Goal: Information Seeking & Learning: Learn about a topic

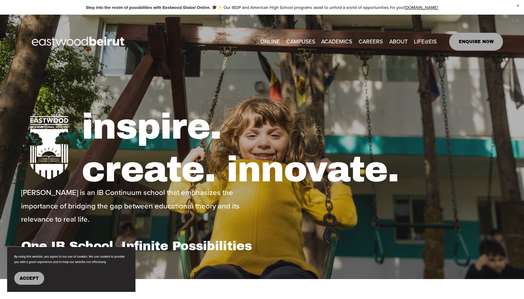
click at [0, 0] on span "IB-[GEOGRAPHIC_DATA]" at bounding box center [0, 0] width 0 height 0
type input "*****"
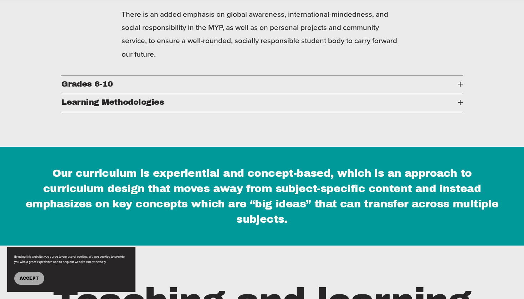
scroll to position [1177, 0]
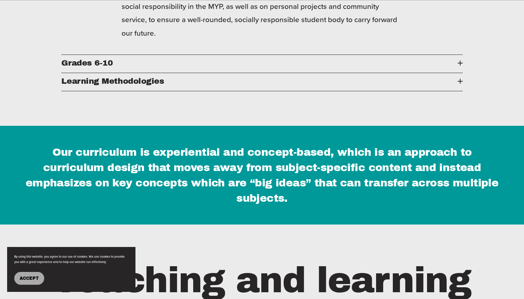
click at [149, 77] on span "Learning Methodologies" at bounding box center [259, 81] width 396 height 9
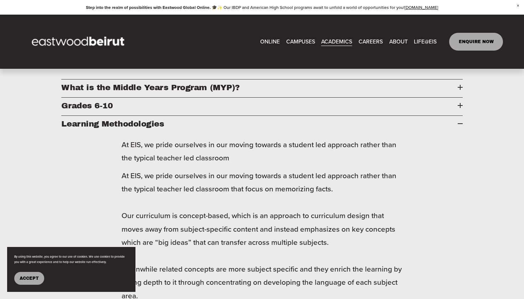
scroll to position [932, 0]
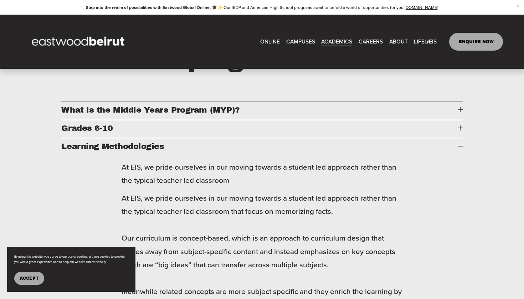
click at [118, 124] on span "Grades 6-10" at bounding box center [259, 128] width 396 height 9
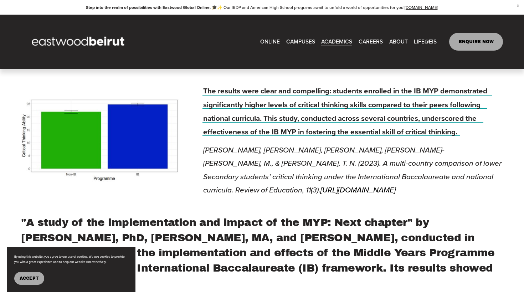
scroll to position [1986, 0]
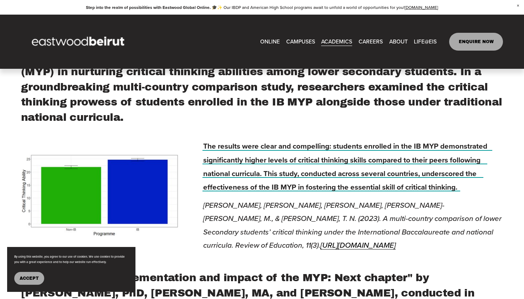
click at [373, 41] on link "CAREERS" at bounding box center [371, 41] width 24 height 11
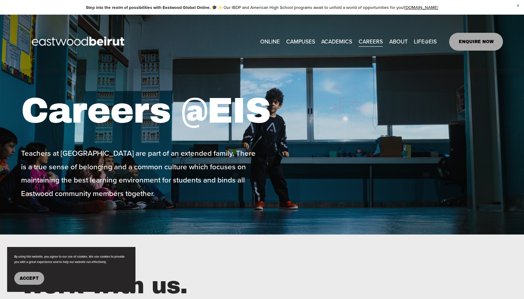
click at [0, 0] on span "Duke of Edinburgh’s Intl Award" at bounding box center [0, 0] width 0 height 0
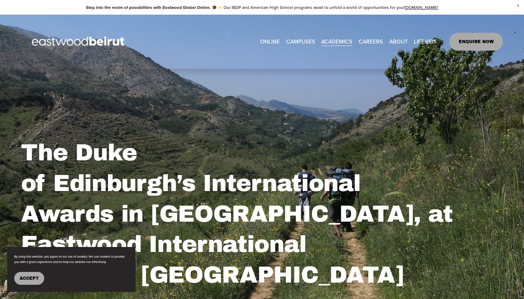
click at [0, 0] on span "IB-PYP Early Years" at bounding box center [0, 0] width 0 height 0
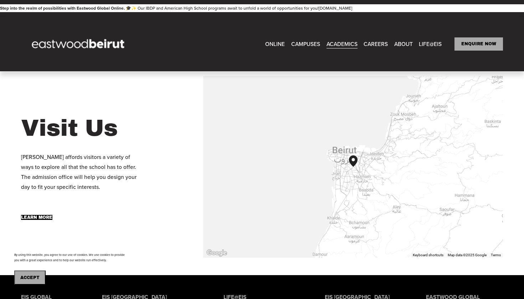
scroll to position [1576, 0]
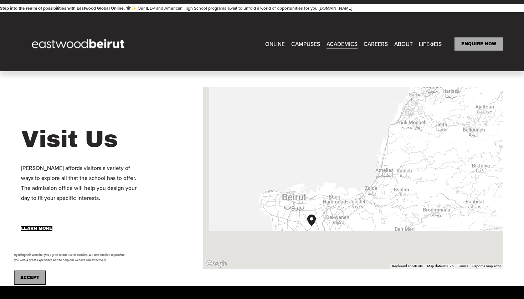
drag, startPoint x: 299, startPoint y: 206, endPoint x: 368, endPoint y: 135, distance: 98.9
click at [368, 135] on div at bounding box center [353, 178] width 300 height 182
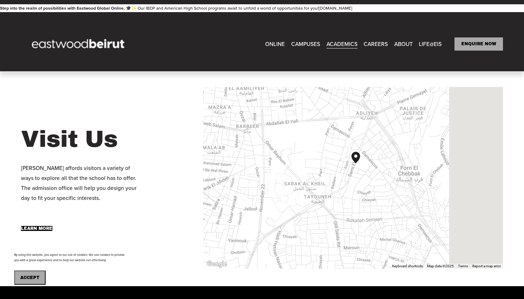
drag, startPoint x: 420, startPoint y: 162, endPoint x: 333, endPoint y: 160, distance: 87.1
click at [333, 161] on div at bounding box center [353, 178] width 300 height 182
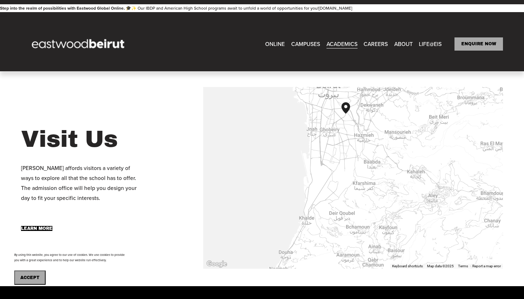
drag, startPoint x: 287, startPoint y: 220, endPoint x: 336, endPoint y: 139, distance: 94.8
click at [336, 139] on div at bounding box center [353, 178] width 300 height 182
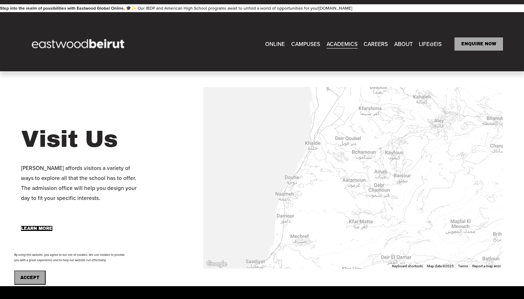
drag, startPoint x: 310, startPoint y: 204, endPoint x: 316, endPoint y: 126, distance: 78.3
click at [316, 126] on div at bounding box center [353, 178] width 300 height 182
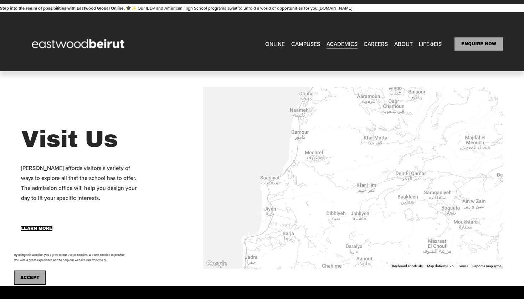
drag, startPoint x: 308, startPoint y: 180, endPoint x: 257, endPoint y: 210, distance: 59.0
click at [259, 202] on div at bounding box center [353, 178] width 300 height 182
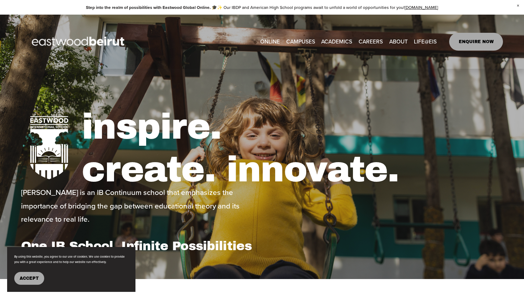
click at [0, 0] on span "Building+Facilities" at bounding box center [0, 0] width 0 height 0
type input "*****"
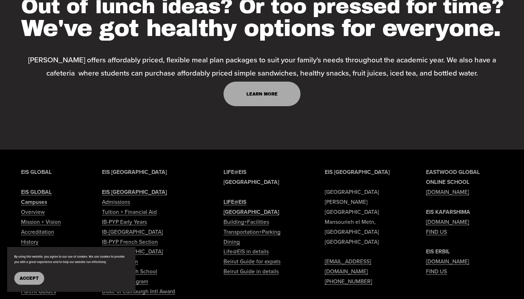
scroll to position [1176, 0]
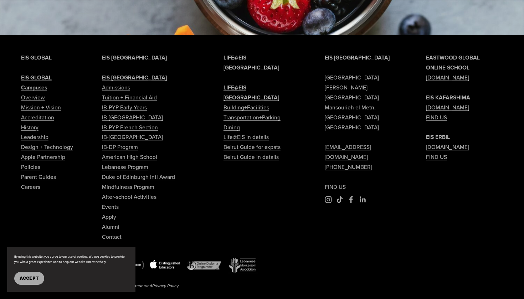
click at [134, 113] on link "IB-[GEOGRAPHIC_DATA]" at bounding box center [132, 118] width 61 height 10
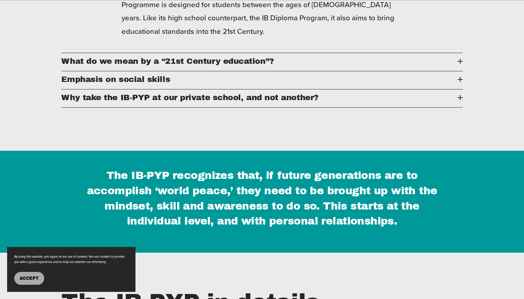
scroll to position [463, 0]
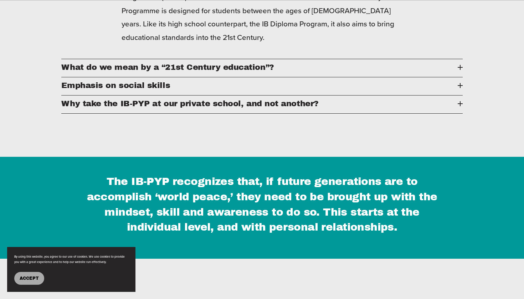
click at [146, 66] on span "What do we mean by a “21st Century education”?" at bounding box center [259, 67] width 396 height 9
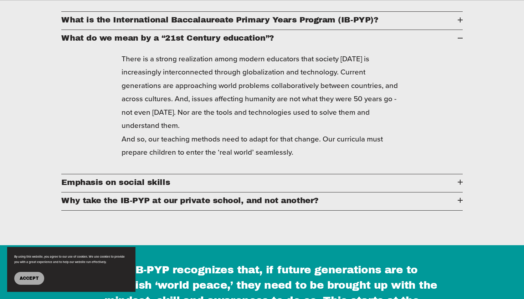
scroll to position [409, 0]
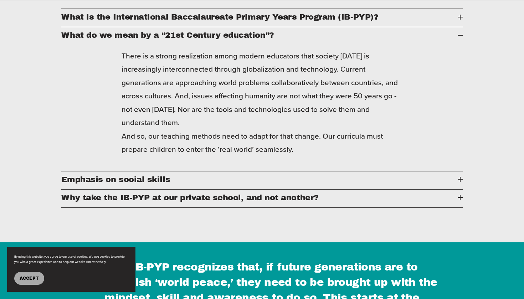
click at [105, 176] on span "Emphasis on social skills" at bounding box center [259, 179] width 396 height 9
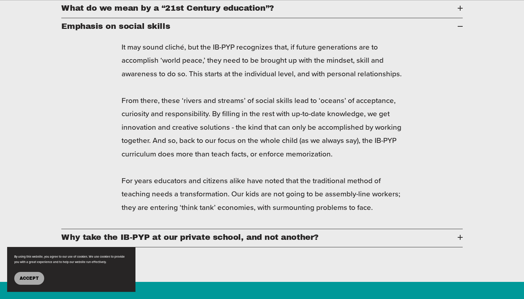
scroll to position [464, 0]
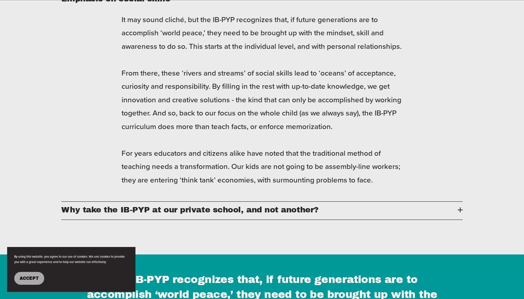
click at [94, 206] on span "Why take the IB-PYP at our private school, and not another?" at bounding box center [259, 209] width 396 height 9
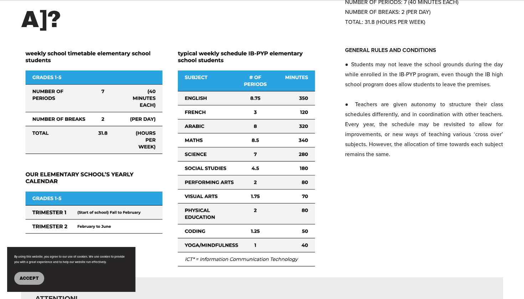
scroll to position [1750, 0]
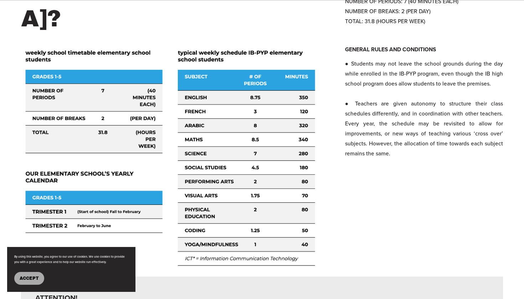
drag, startPoint x: 179, startPoint y: 73, endPoint x: 198, endPoint y: 106, distance: 37.8
click at [198, 106] on div at bounding box center [170, 159] width 299 height 228
drag, startPoint x: 192, startPoint y: 116, endPoint x: 199, endPoint y: 145, distance: 30.6
click at [200, 146] on div at bounding box center [170, 159] width 299 height 228
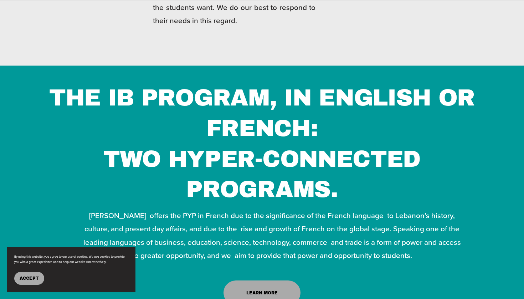
scroll to position [2692, 0]
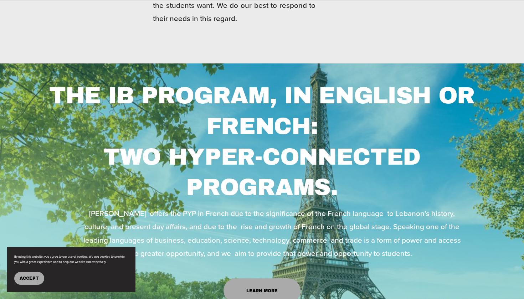
click at [255, 279] on link "Learn More" at bounding box center [262, 291] width 77 height 25
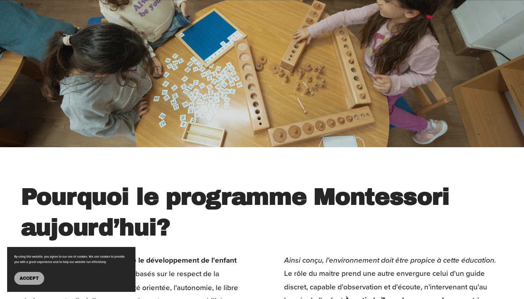
scroll to position [1228, 0]
